Goal: Task Accomplishment & Management: Manage account settings

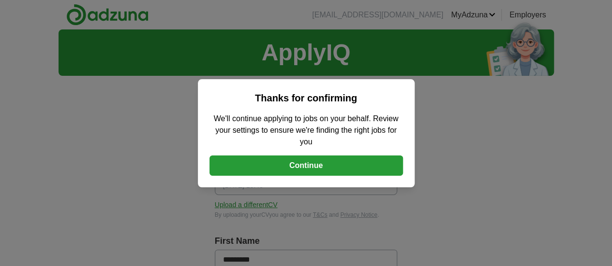
click at [292, 166] on button "Continue" at bounding box center [305, 166] width 193 height 20
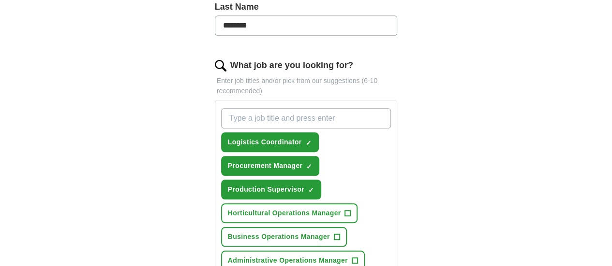
scroll to position [290, 0]
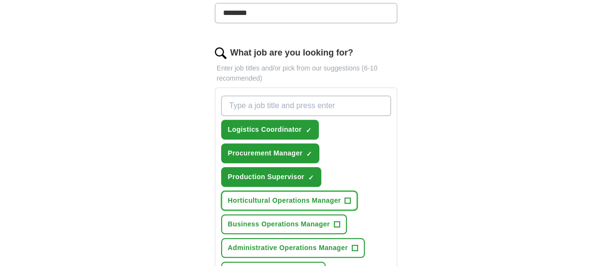
click at [345, 197] on span "+" at bounding box center [348, 201] width 6 height 8
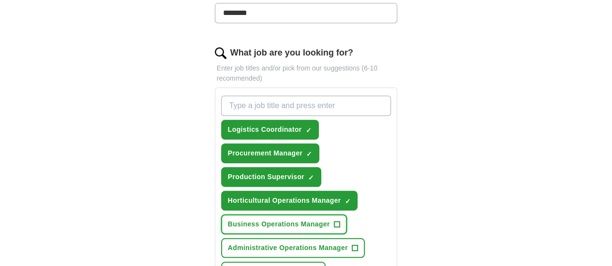
click at [334, 221] on span "+" at bounding box center [337, 225] width 6 height 8
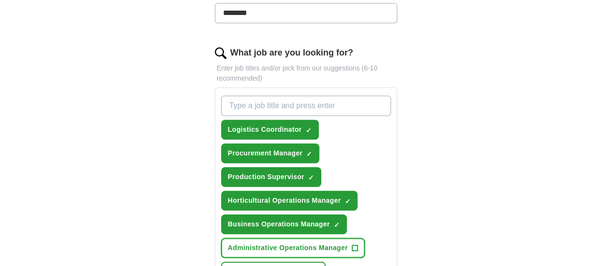
click at [352, 245] on span "+" at bounding box center [355, 249] width 6 height 8
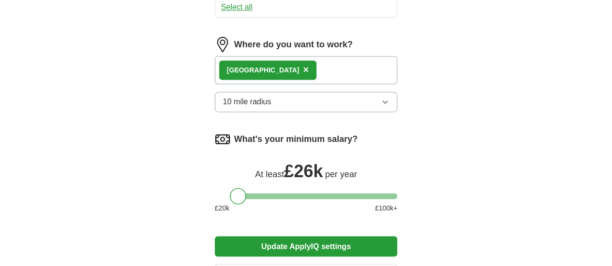
scroll to position [725, 0]
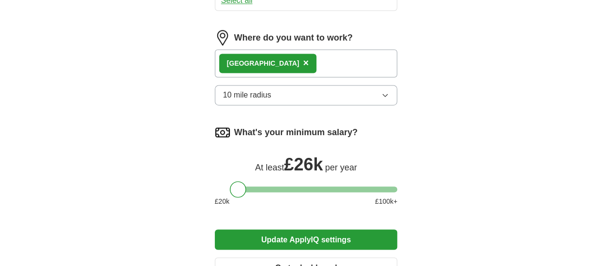
click at [231, 187] on div at bounding box center [306, 190] width 183 height 6
click at [246, 187] on div at bounding box center [306, 190] width 183 height 6
click at [262, 187] on div at bounding box center [306, 190] width 183 height 6
click at [272, 125] on div "What's your minimum salary? At least £ 43k per year £ 20 k £ 100 k+" at bounding box center [306, 169] width 183 height 89
click at [279, 181] on div at bounding box center [287, 189] width 16 height 16
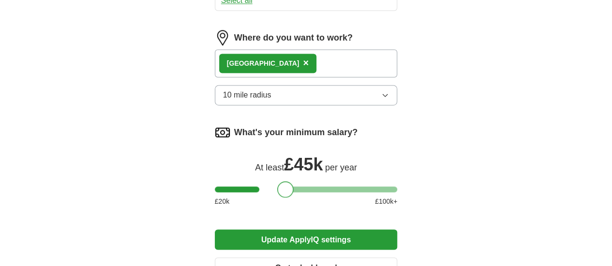
click at [311, 230] on button "Update ApplyIQ settings" at bounding box center [306, 240] width 183 height 20
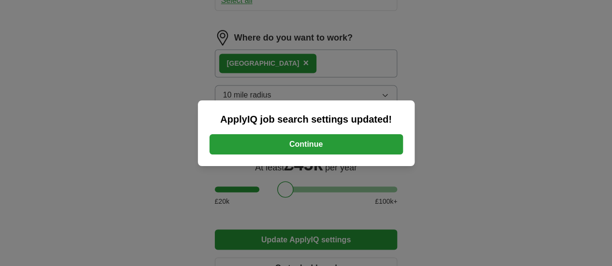
click at [318, 145] on button "Continue" at bounding box center [305, 144] width 193 height 20
